Goal: Information Seeking & Learning: Check status

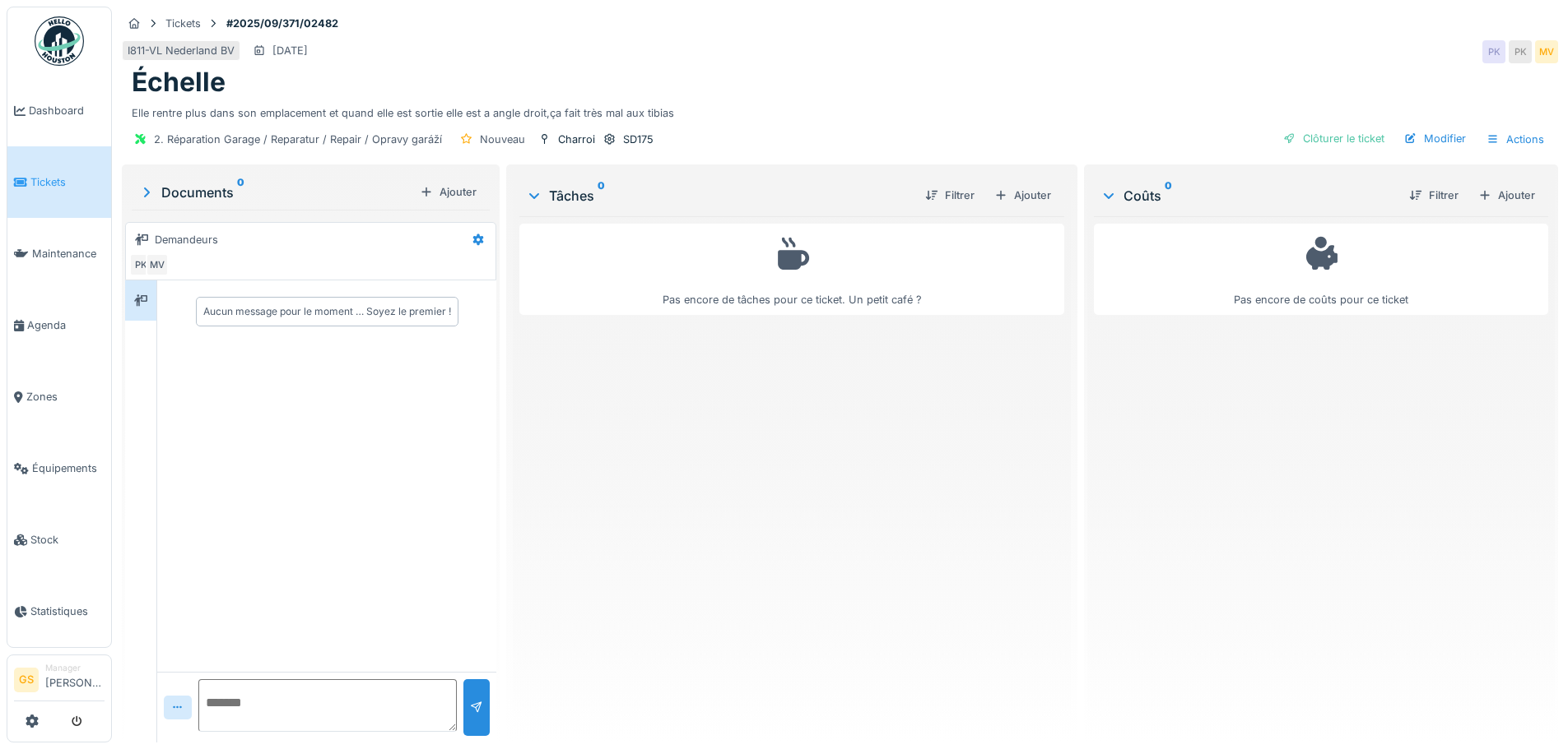
click at [33, 177] on span "Tickets" at bounding box center [66, 182] width 74 height 15
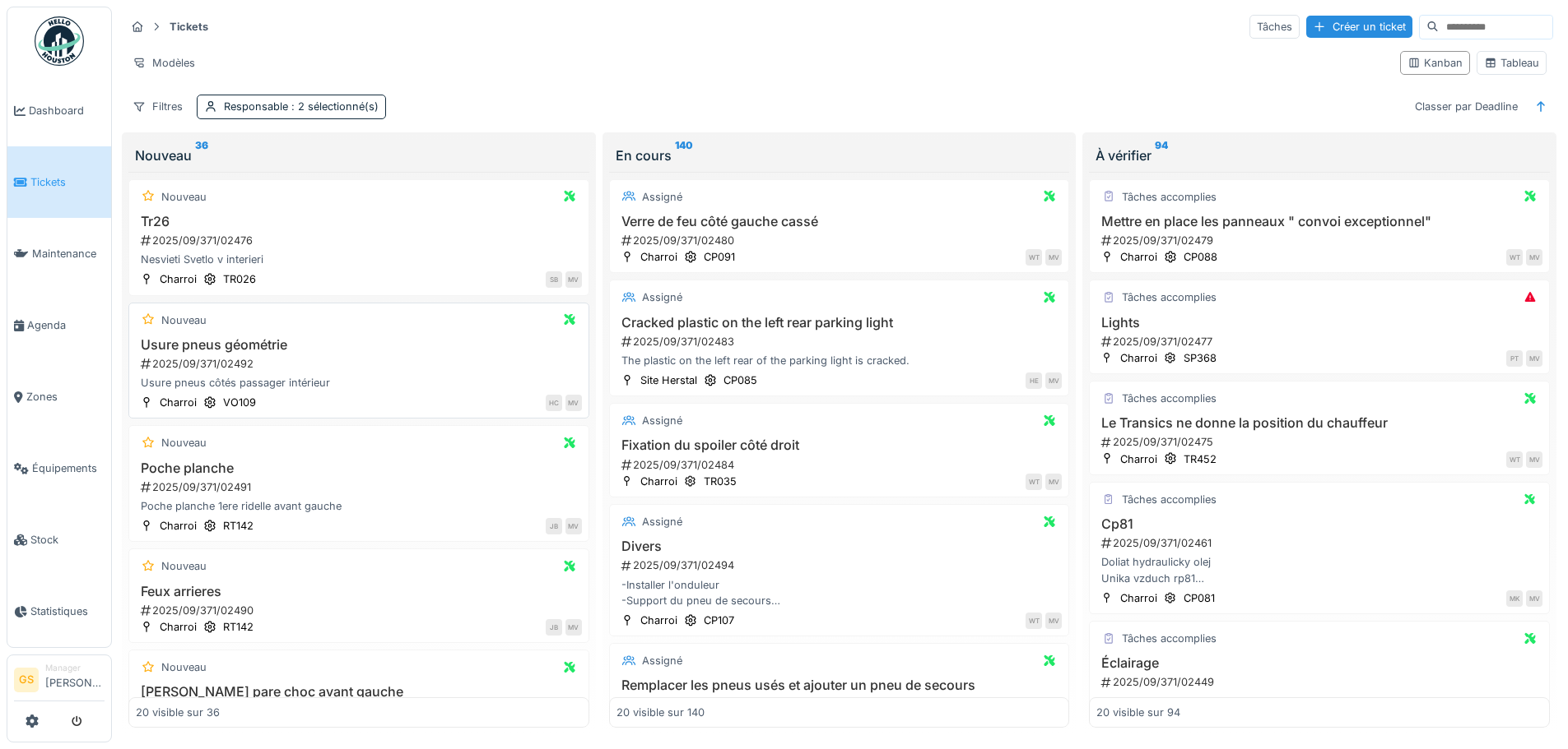
click at [223, 362] on div "2025/09/371/02492" at bounding box center [361, 363] width 443 height 15
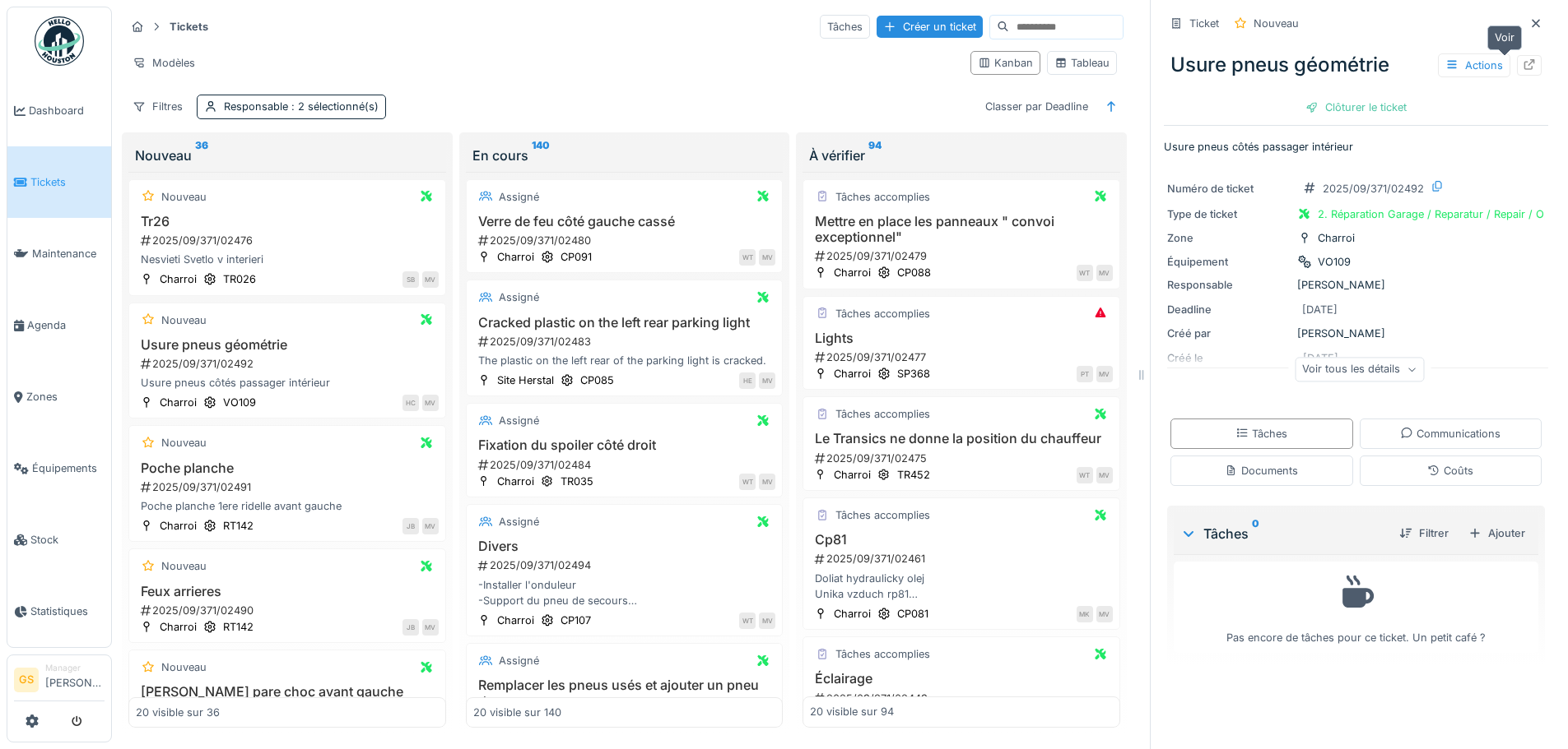
click at [1522, 64] on icon at bounding box center [1529, 65] width 13 height 11
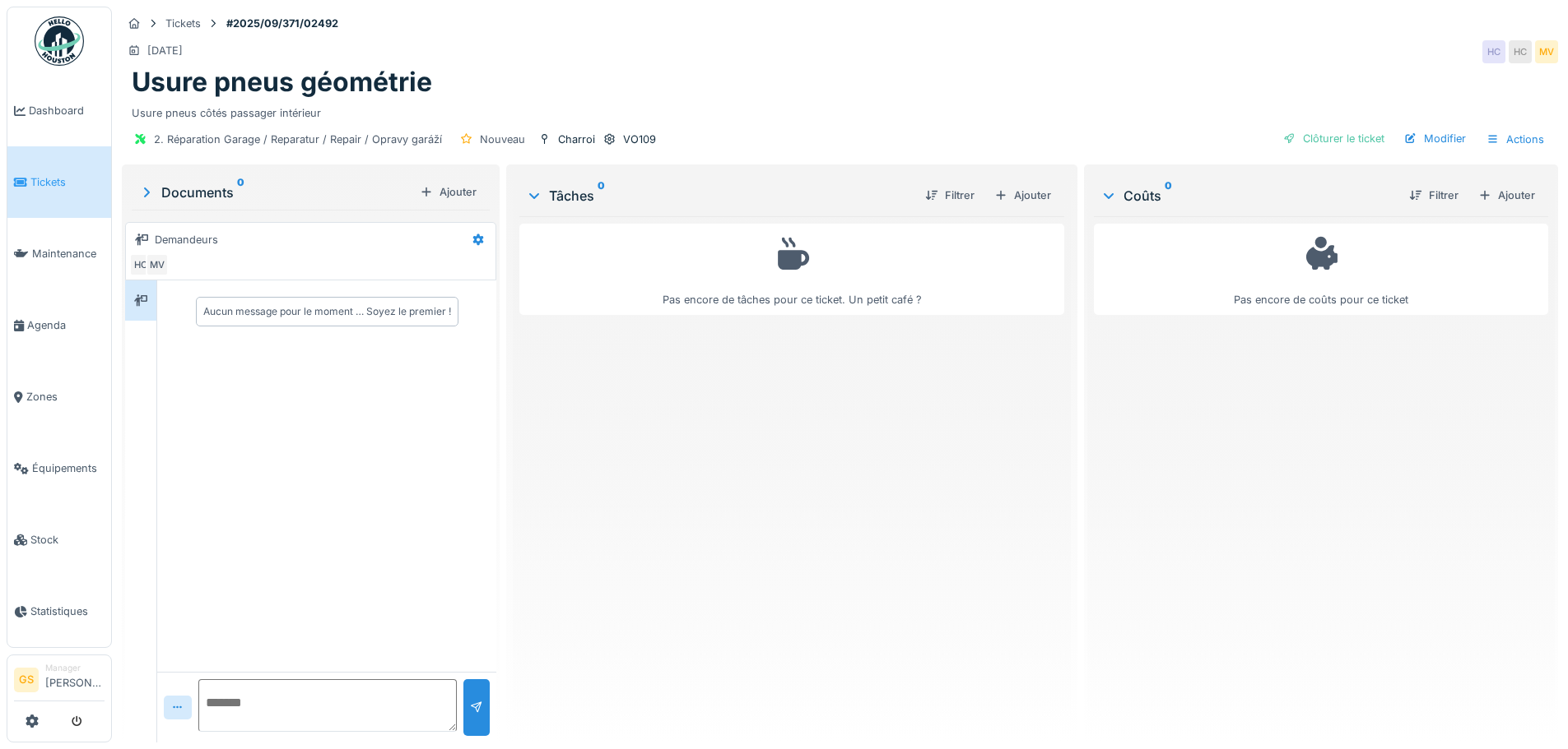
click at [38, 178] on span "Tickets" at bounding box center [66, 182] width 74 height 15
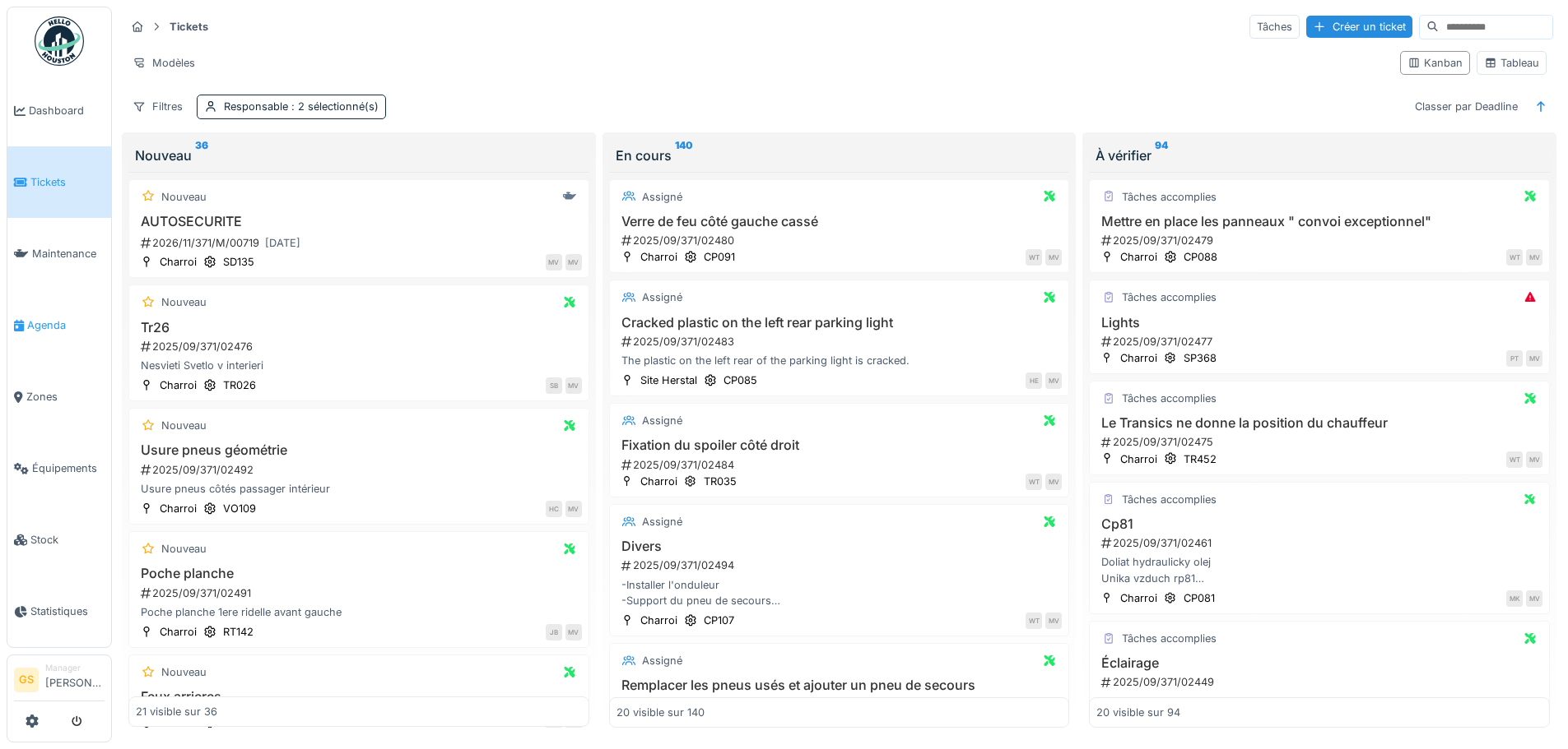
click at [47, 319] on span "Agenda" at bounding box center [66, 325] width 77 height 15
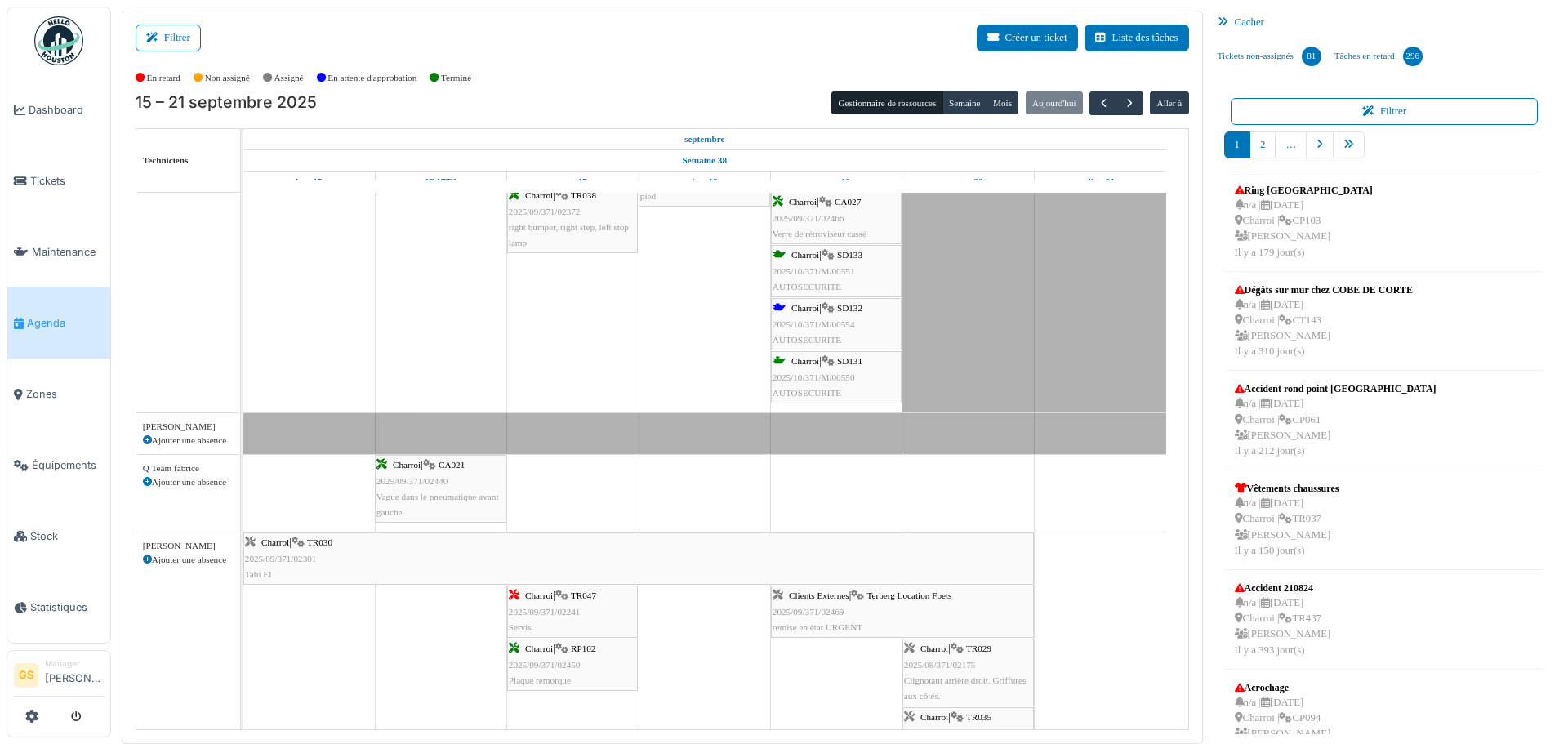
scroll to position [1062, 0]
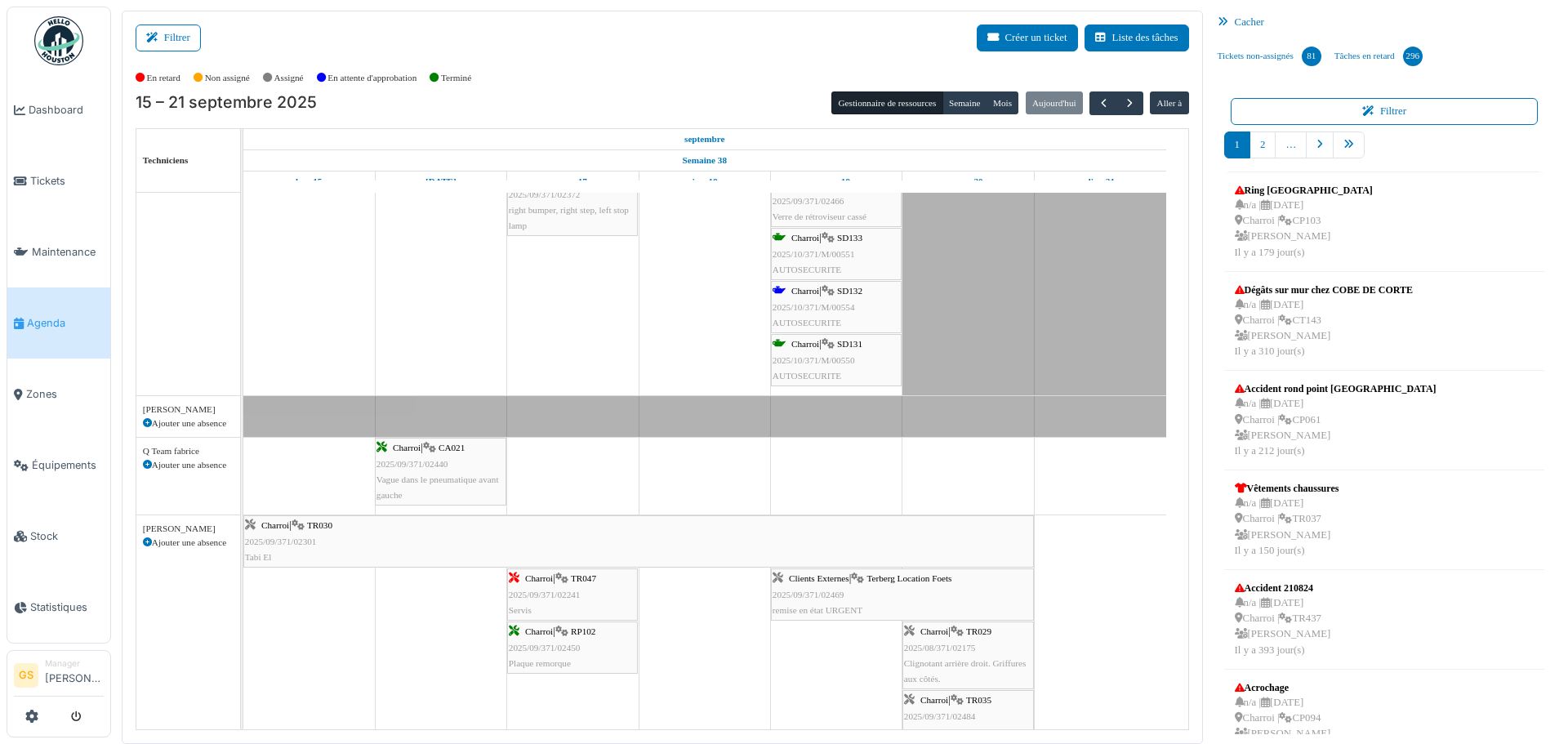
click at [37, 315] on span "Agenda" at bounding box center [65, 323] width 77 height 15
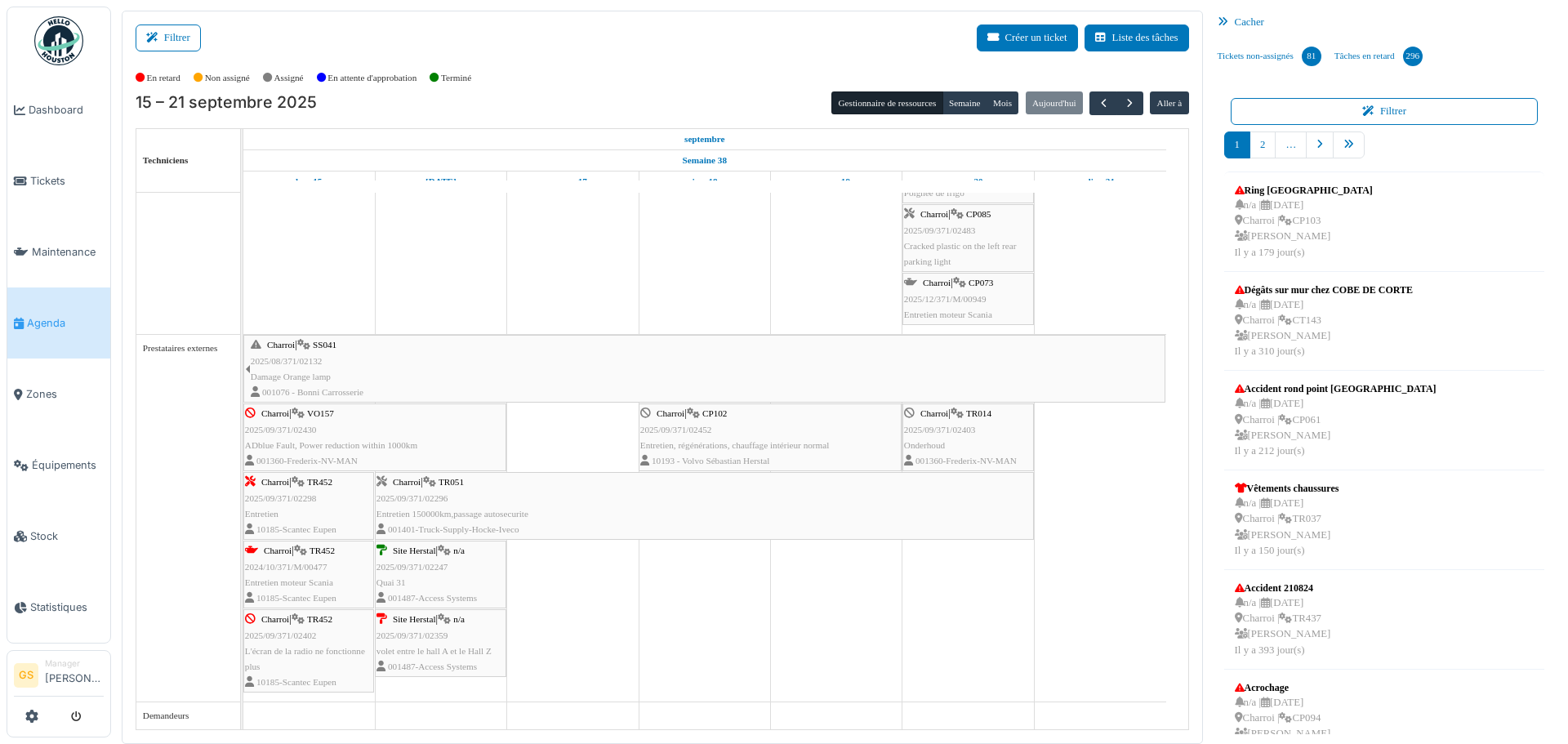
click at [308, 639] on span "2025/09/371/02402" at bounding box center [281, 636] width 72 height 10
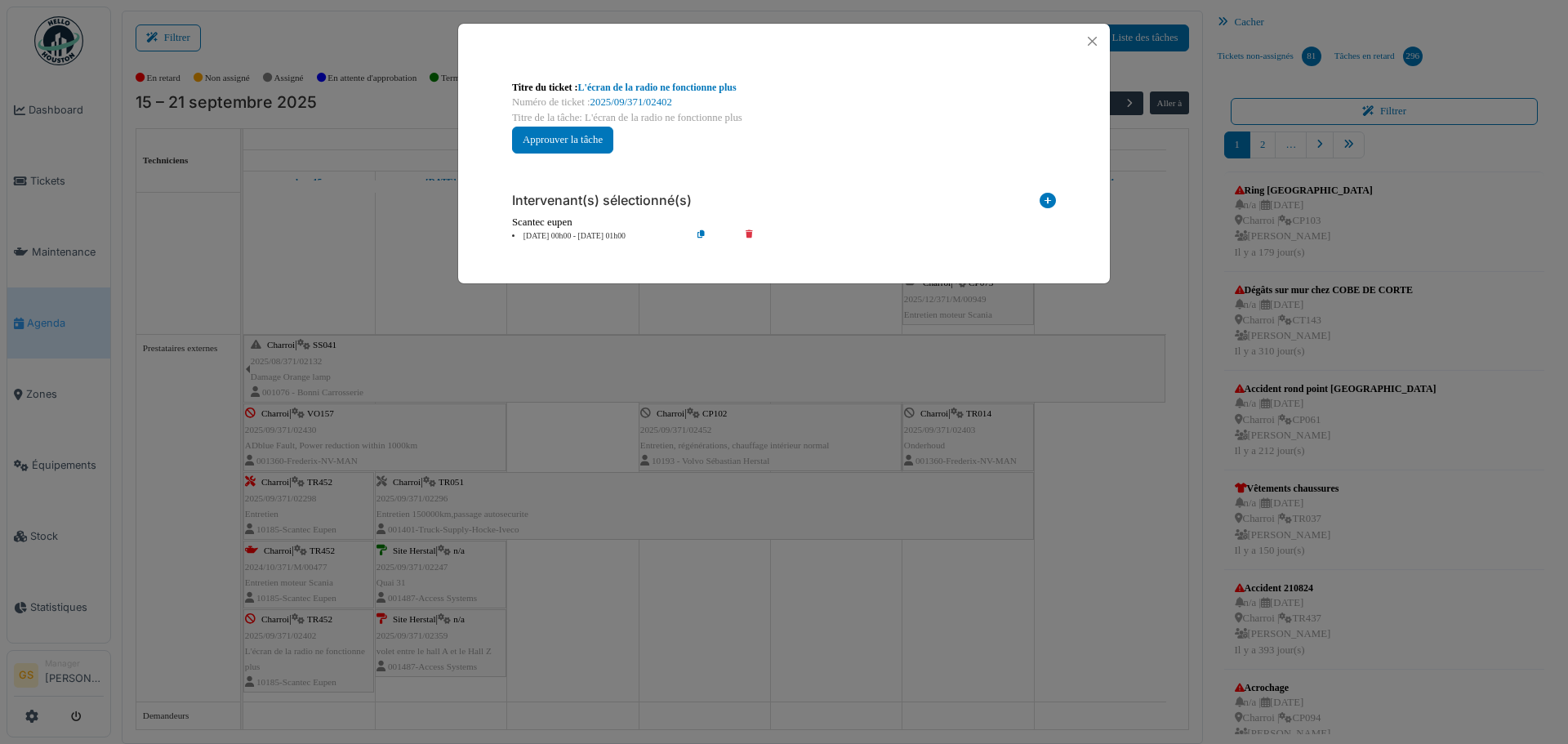
click at [149, 489] on div "**********" at bounding box center [784, 372] width 1568 height 744
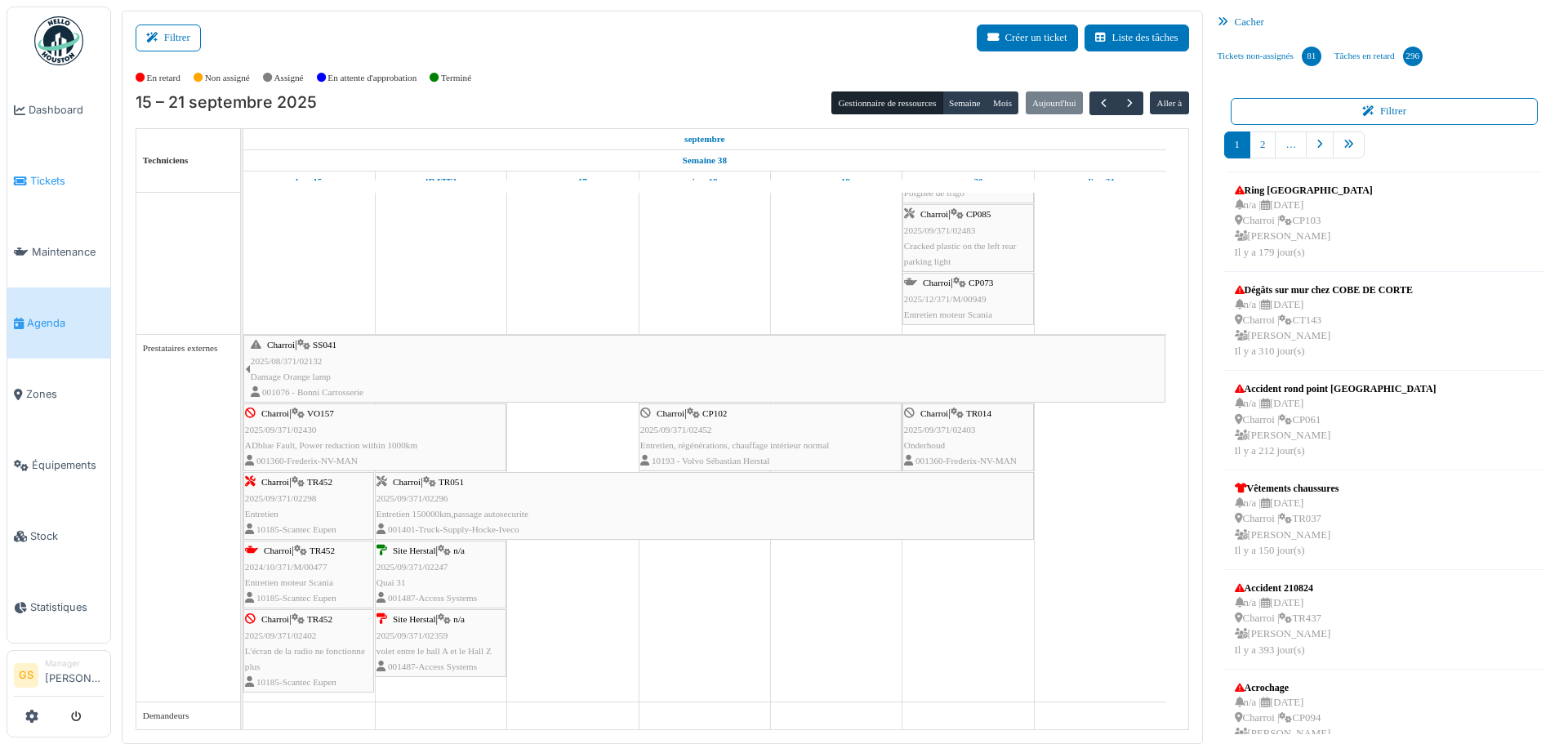
click at [36, 184] on span "Tickets" at bounding box center [66, 181] width 73 height 15
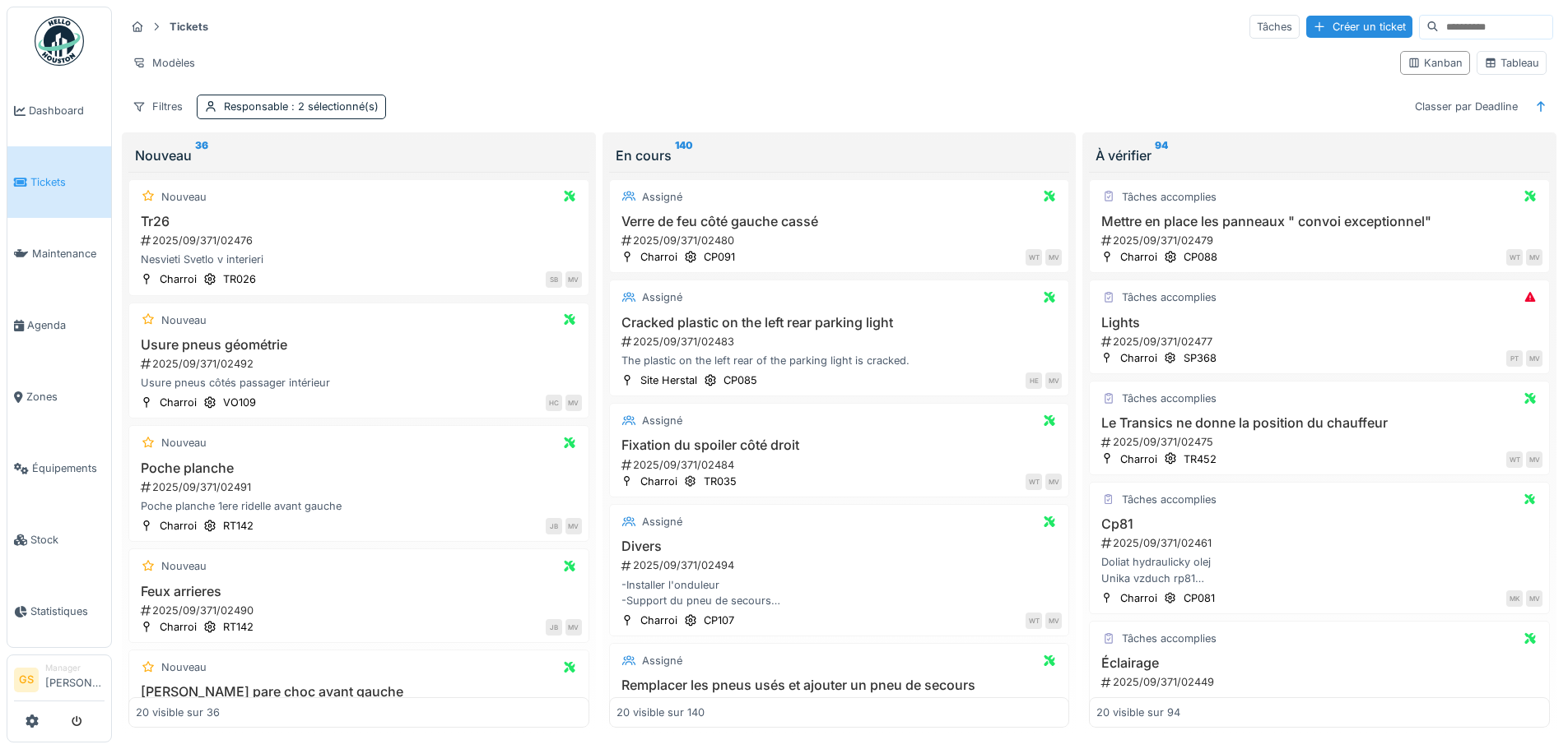
click at [51, 177] on span "Tickets" at bounding box center [66, 182] width 74 height 15
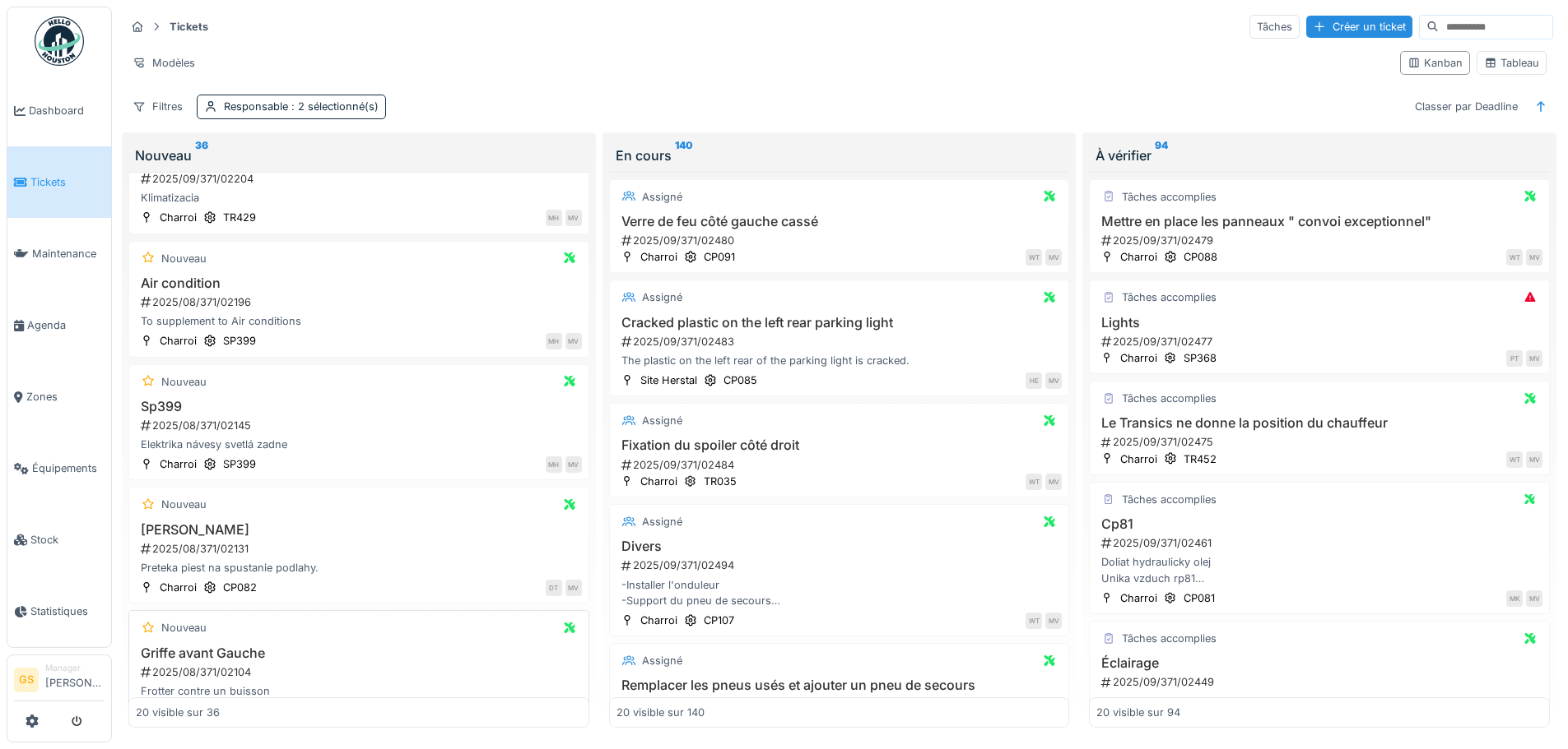
scroll to position [1563, 0]
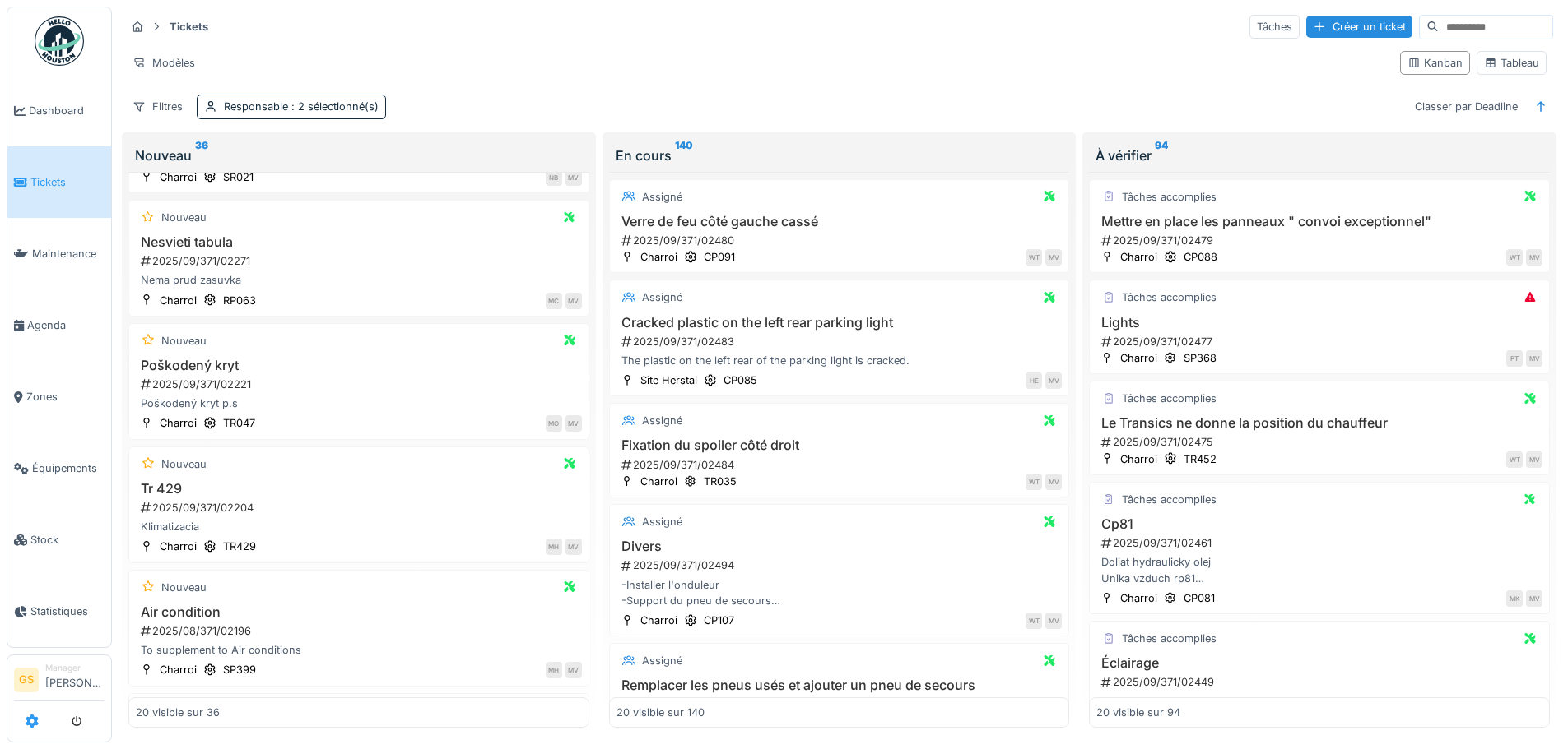
click at [36, 721] on icon at bounding box center [32, 721] width 13 height 13
